Goal: Information Seeking & Learning: Understand process/instructions

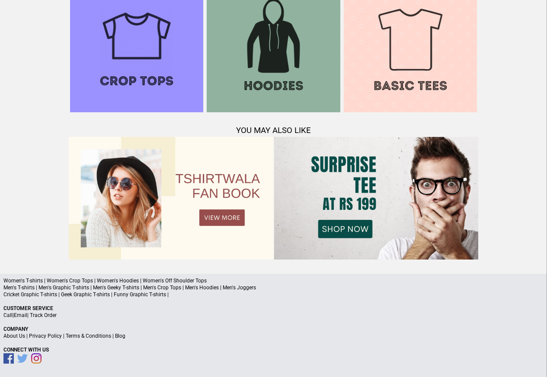
scroll to position [834, 0]
click at [85, 336] on link "Terms & Conditions" at bounding box center [88, 336] width 45 height 6
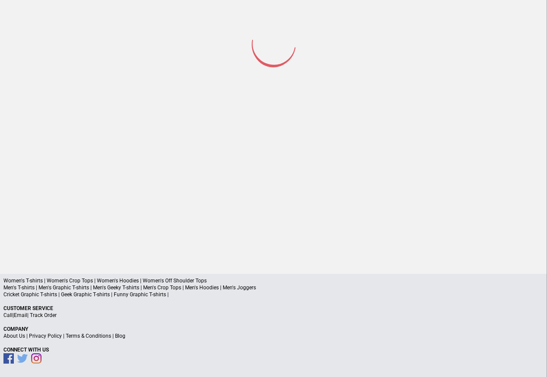
scroll to position [40, 0]
